Goal: Task Accomplishment & Management: Complete application form

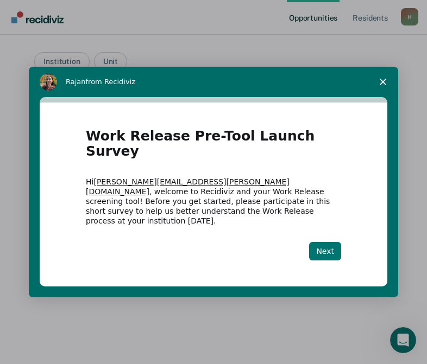
click at [332, 242] on button "Next" at bounding box center [325, 251] width 32 height 18
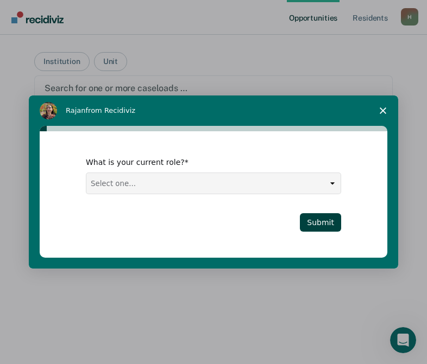
click at [208, 184] on select "Select one... Case Manager FUM Assistant [PERSON_NAME] [PERSON_NAME]" at bounding box center [213, 183] width 254 height 21
click at [86, 173] on select "Select one... Case Manager FUM Assistant [PERSON_NAME] [PERSON_NAME]" at bounding box center [213, 183] width 254 height 21
click at [223, 173] on select "Select one... Case Manager FUM Assistant [PERSON_NAME] [PERSON_NAME]" at bounding box center [213, 183] width 254 height 21
click at [251, 172] on div "What is your current role? Select one... Case Manager FUM Assistant [PERSON_NAM…" at bounding box center [213, 175] width 255 height 37
click at [276, 188] on select "Select one... Case Manager FUM Assistant [PERSON_NAME] [PERSON_NAME]" at bounding box center [213, 183] width 254 height 21
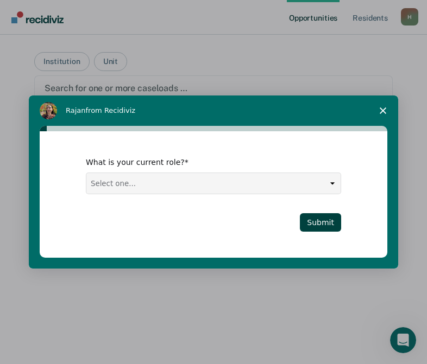
drag, startPoint x: 195, startPoint y: 183, endPoint x: 190, endPoint y: 195, distance: 13.4
click at [195, 183] on select "Select one... Case Manager FUM Assistant [PERSON_NAME] [PERSON_NAME]" at bounding box center [213, 183] width 254 height 21
click at [305, 190] on select "Select one... Case Manager FUM Assistant [PERSON_NAME] [PERSON_NAME]" at bounding box center [213, 183] width 254 height 21
click at [383, 111] on polygon "Close survey" at bounding box center [383, 111] width 7 height 7
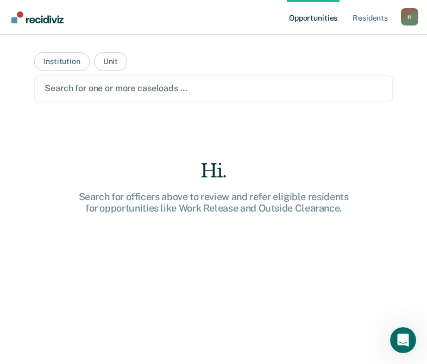
click at [68, 115] on main "Institution Unit Search for one or more caseloads … Hi. Search for officers abo…" at bounding box center [213, 187] width 384 height 304
